Goal: Information Seeking & Learning: Learn about a topic

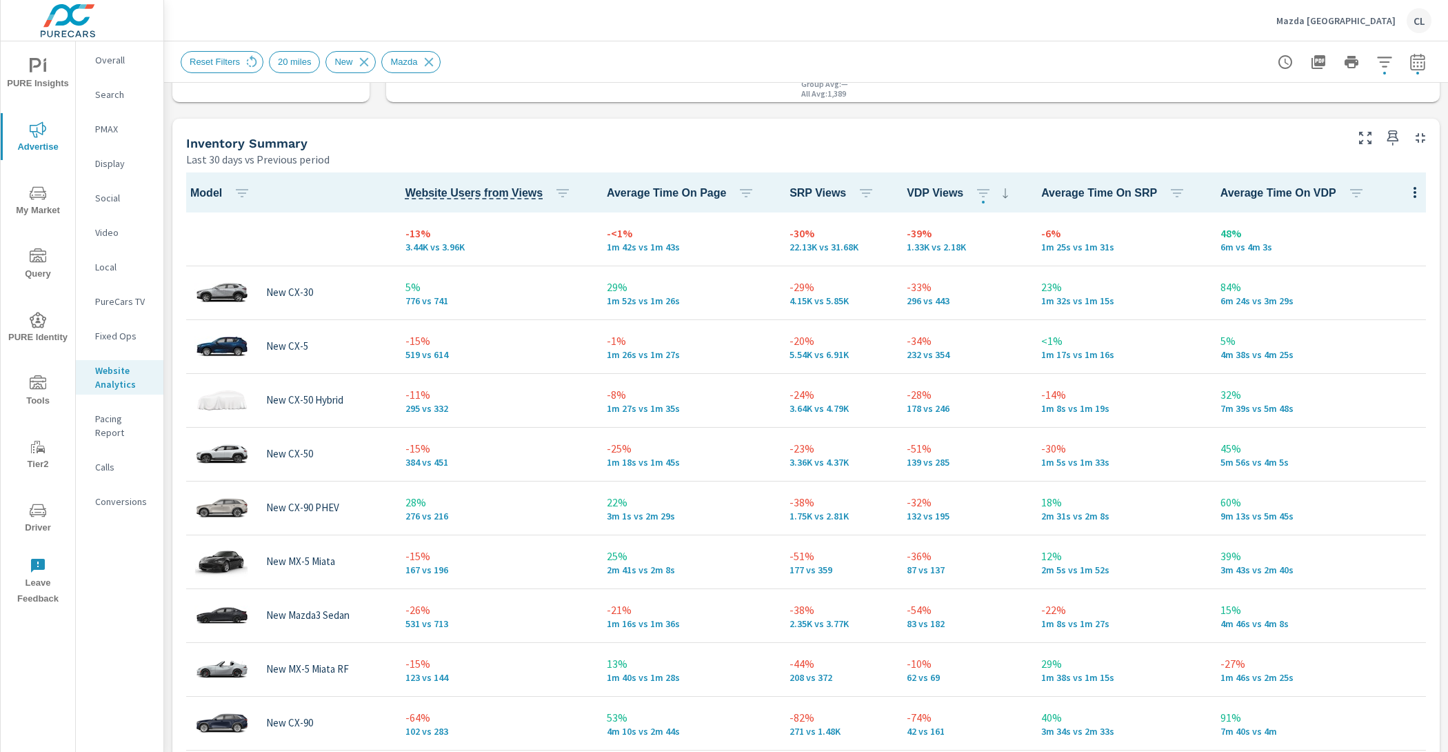
scroll to position [563, 0]
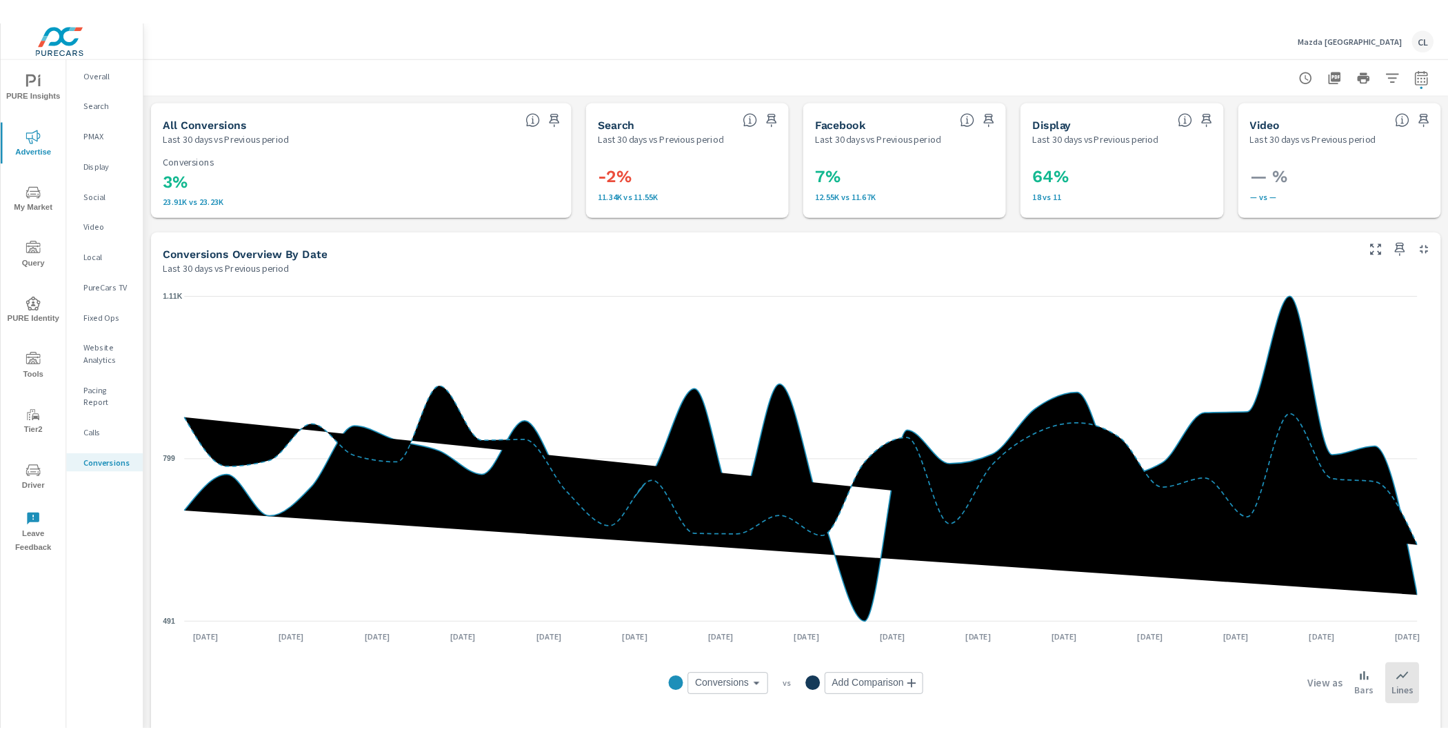
scroll to position [259, 0]
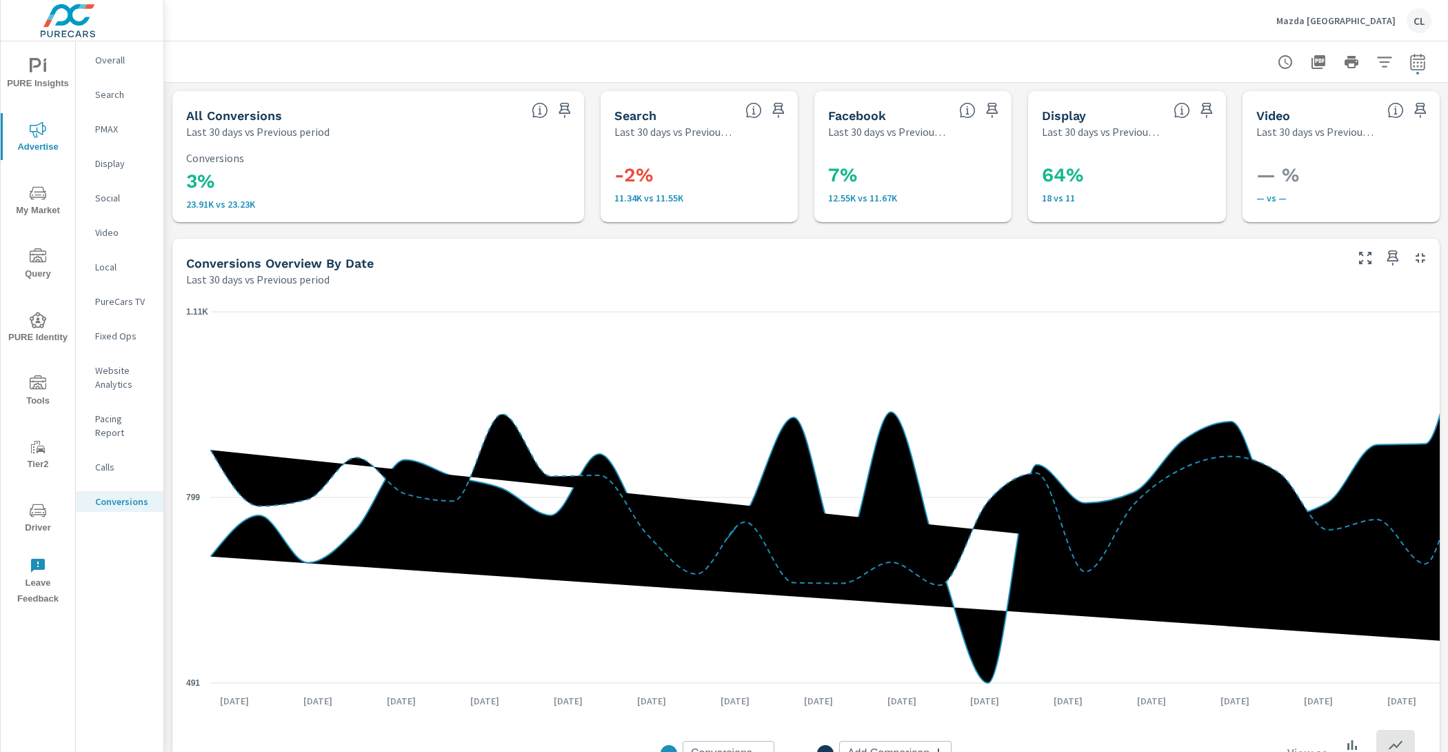
scroll to position [259, 0]
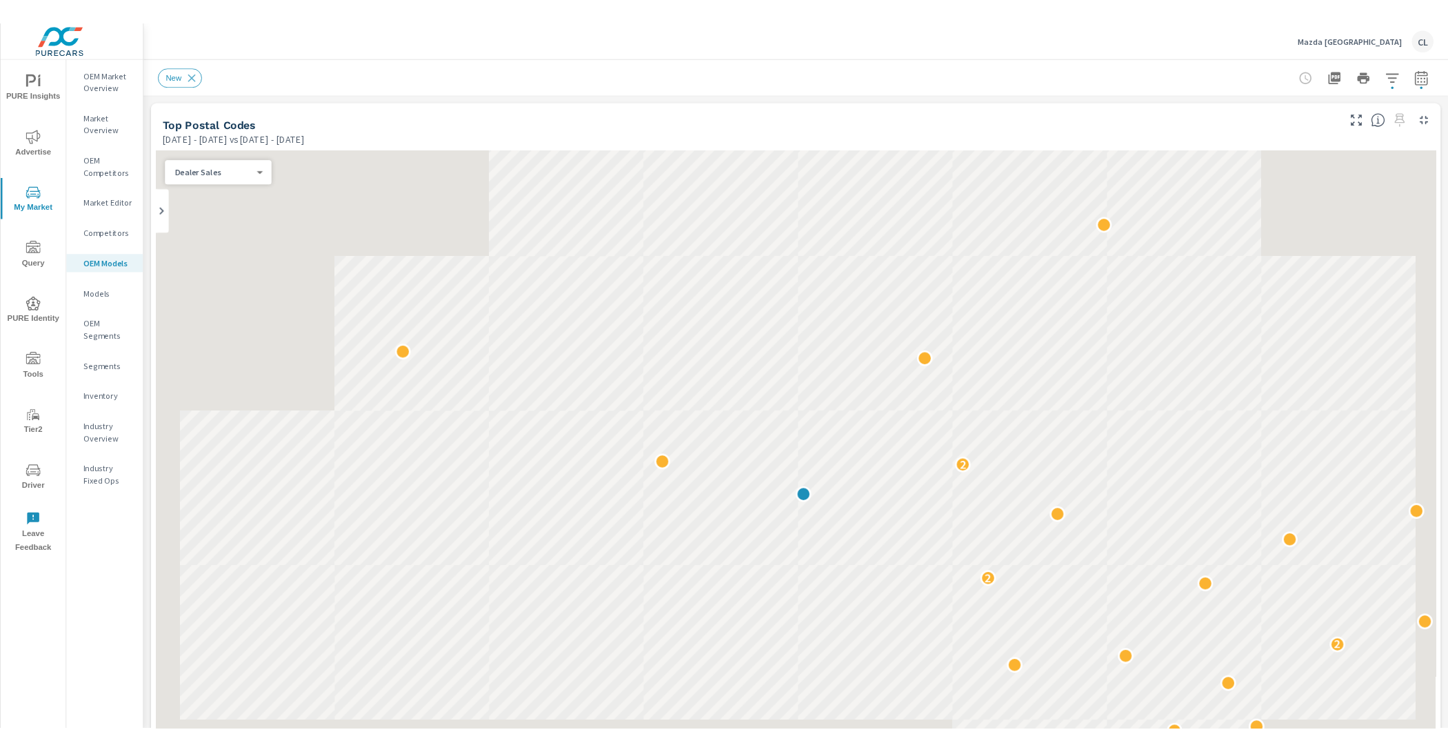
scroll to position [1, 0]
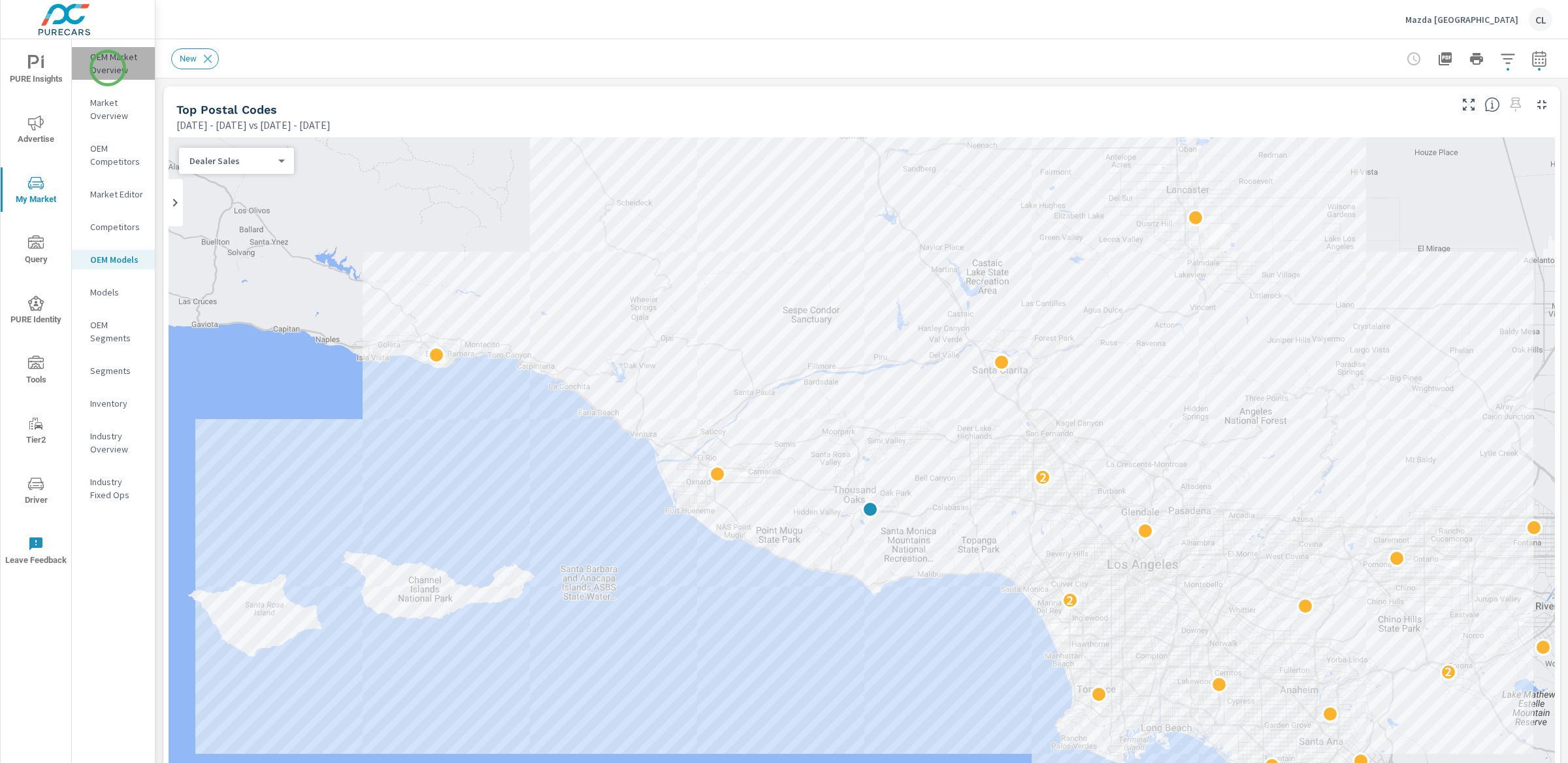
click at [108, 68] on p "OEM Market Overview" at bounding box center [117, 64] width 54 height 27
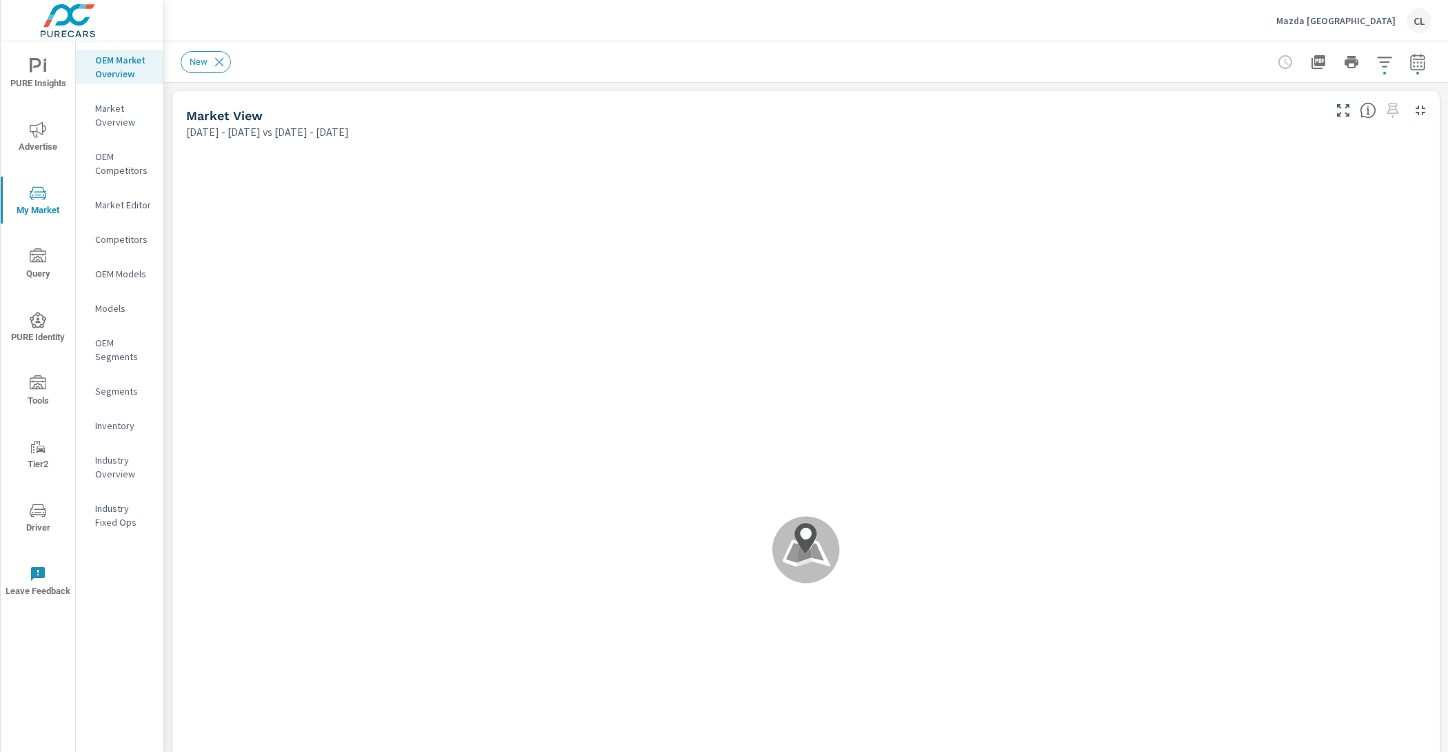
scroll to position [1, 0]
click at [1376, 59] on icon "button" at bounding box center [1384, 62] width 17 height 17
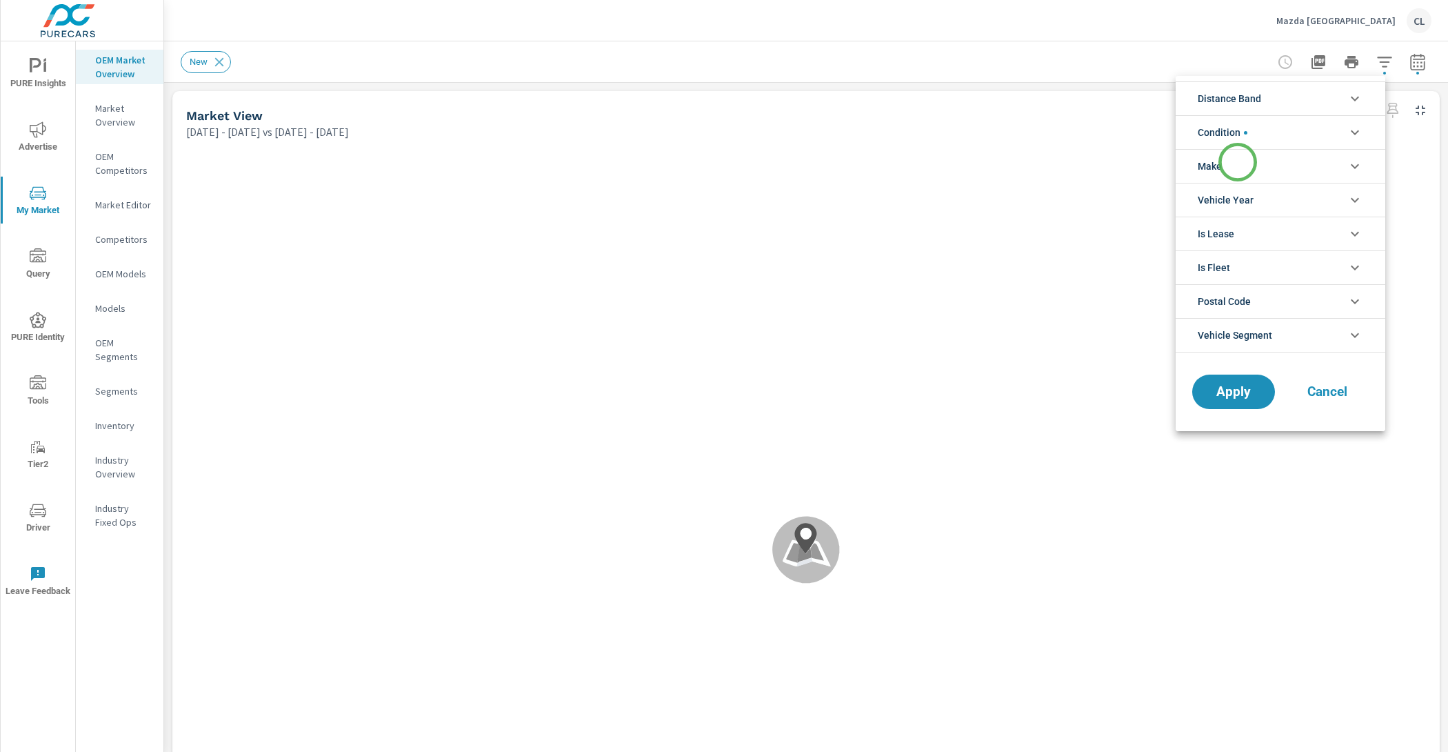
click at [1238, 162] on li "Make" at bounding box center [1281, 166] width 210 height 34
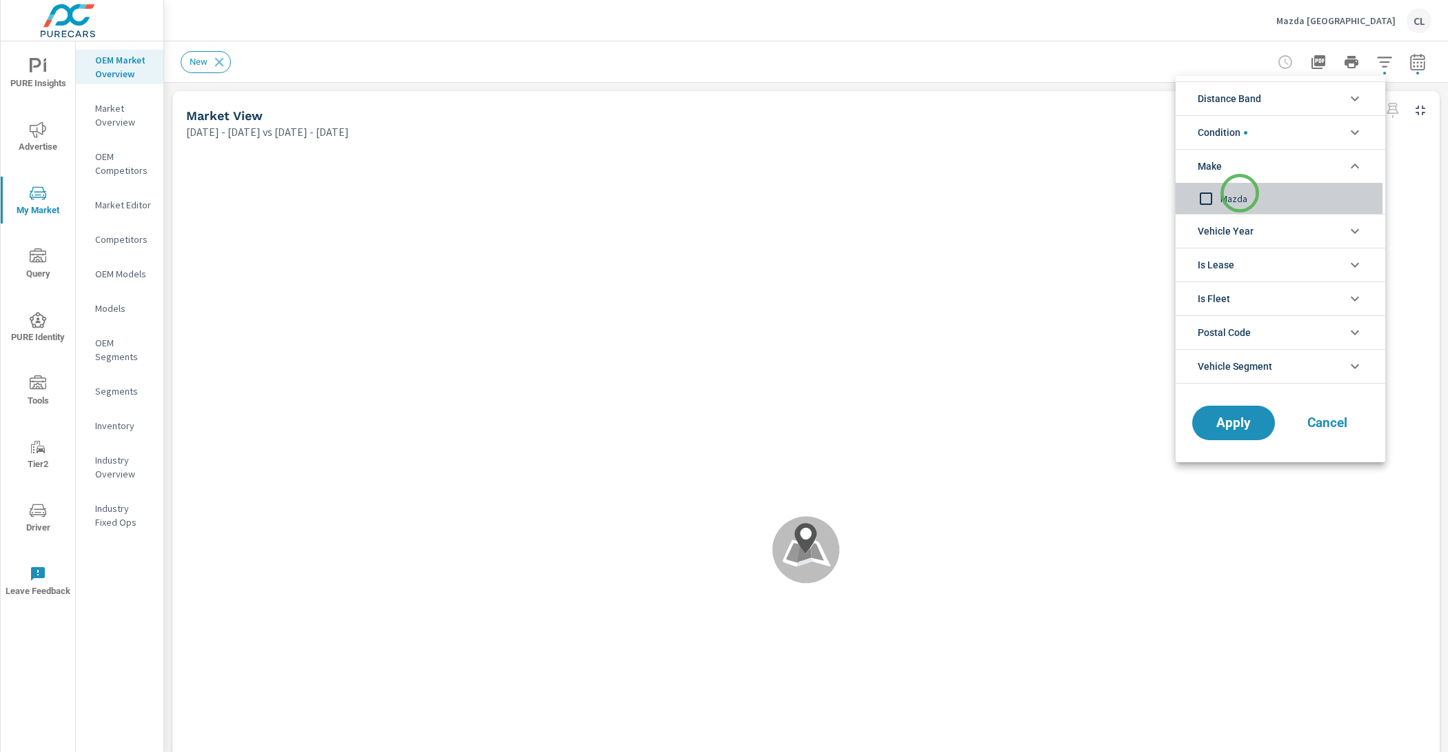
click at [1240, 194] on span "Mazda" at bounding box center [1295, 198] width 151 height 17
click at [1236, 418] on span "Apply" at bounding box center [1233, 422] width 57 height 13
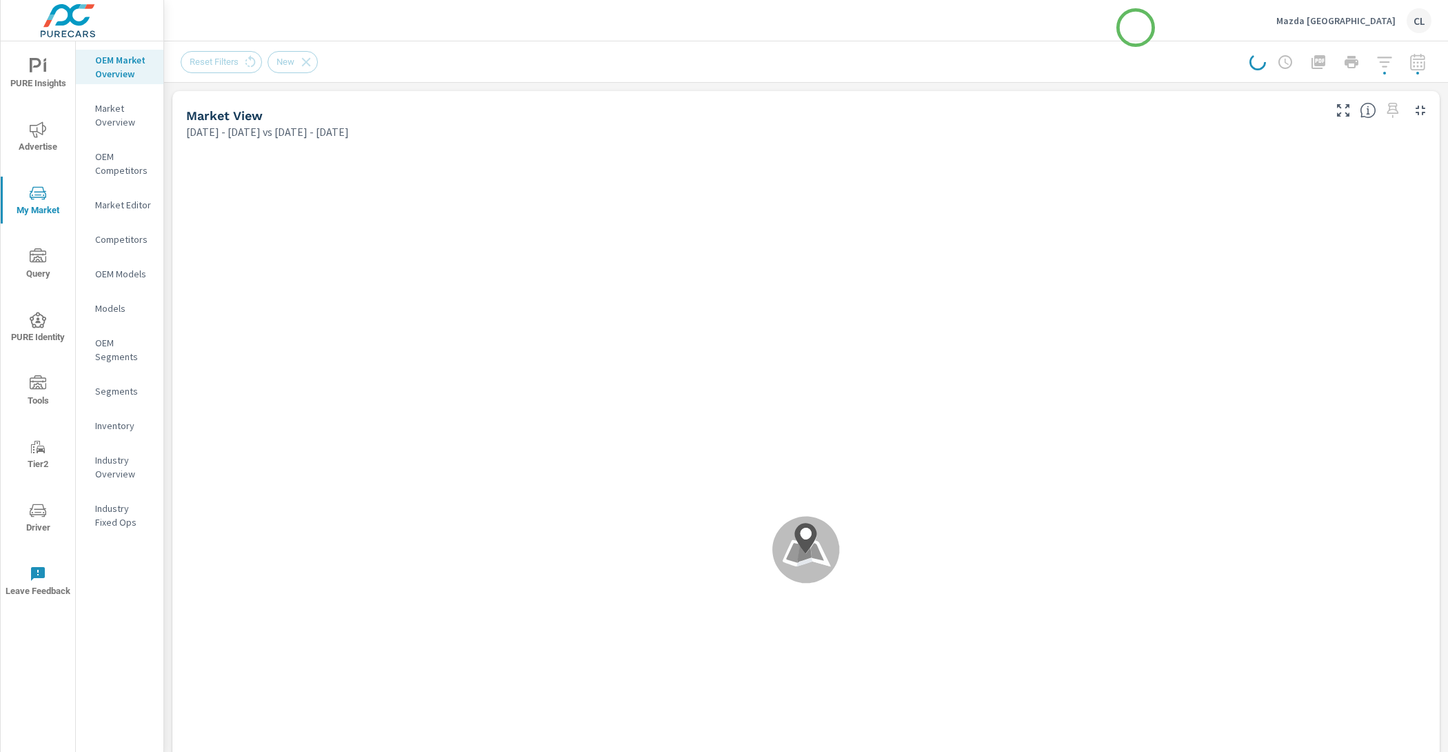
scroll to position [159, 0]
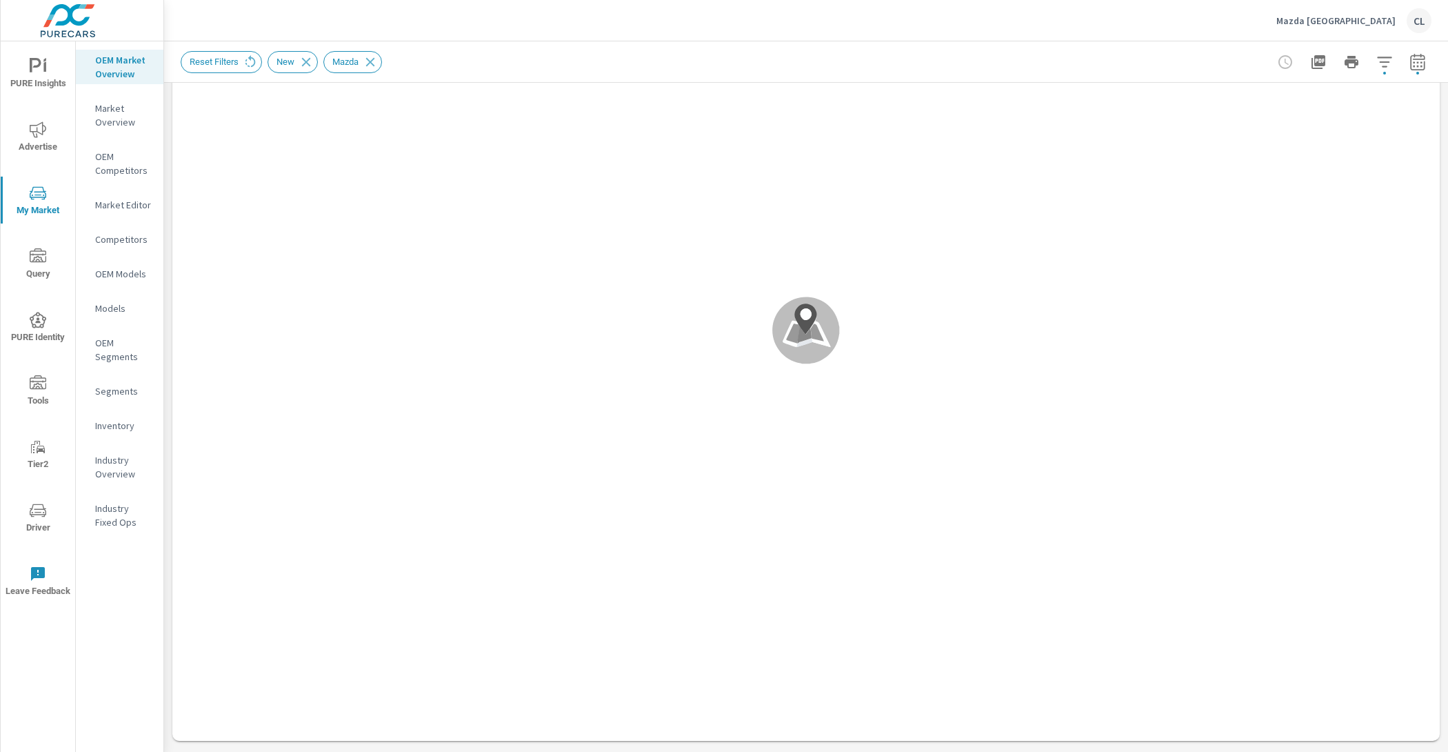
scroll to position [1, 0]
